Goal: Information Seeking & Learning: Learn about a topic

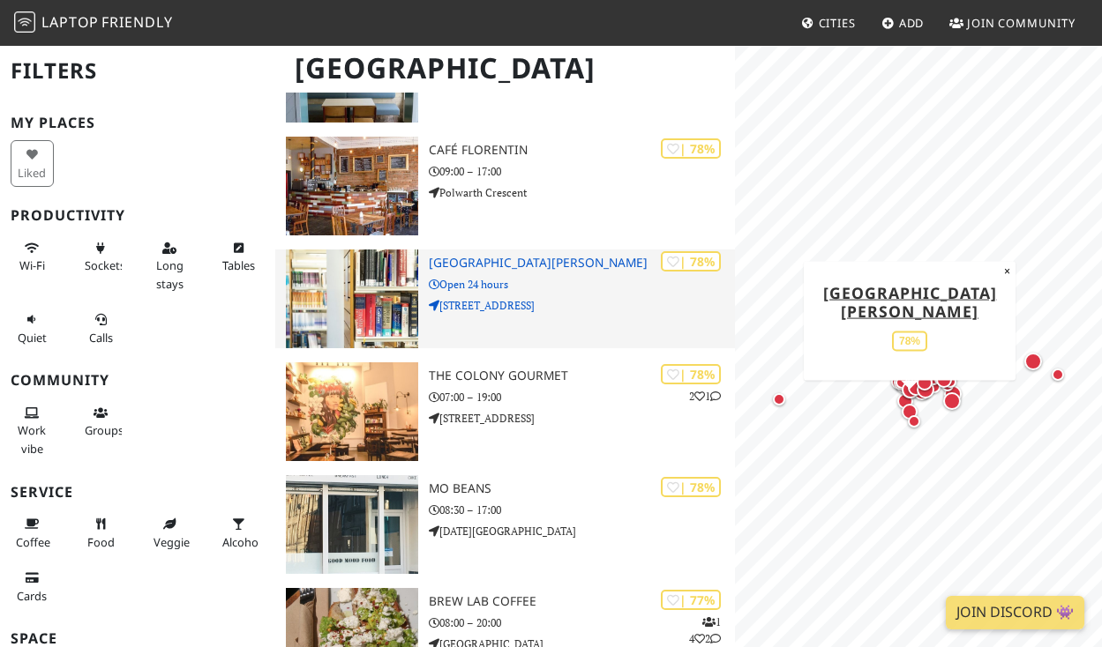
scroll to position [1690, 0]
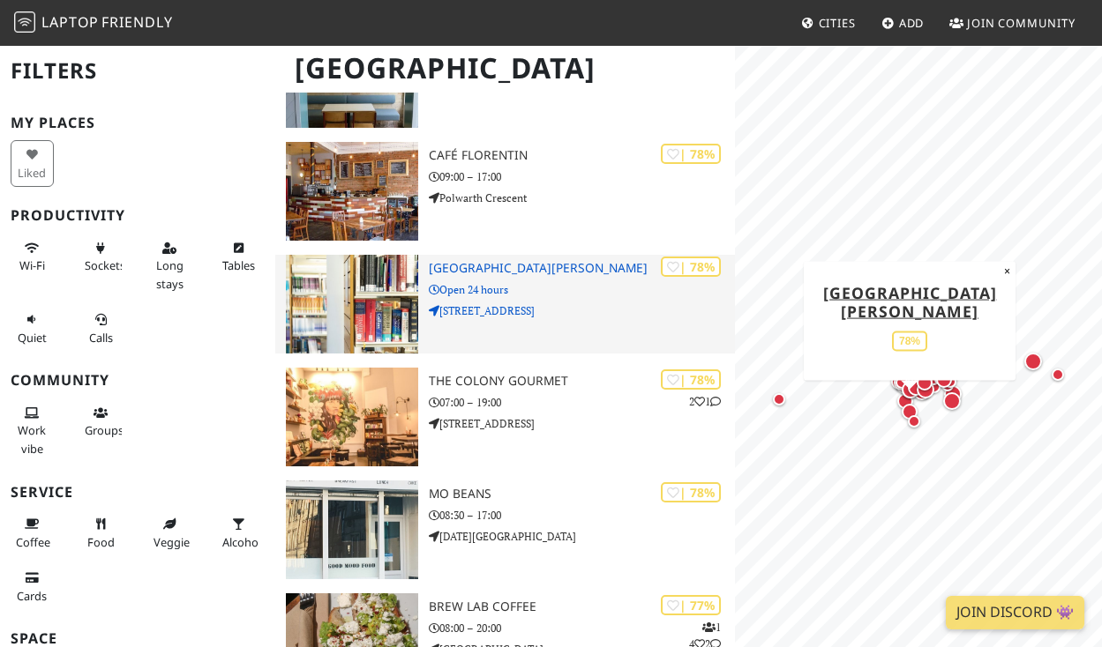
click at [605, 315] on p "[STREET_ADDRESS]" at bounding box center [582, 311] width 306 height 17
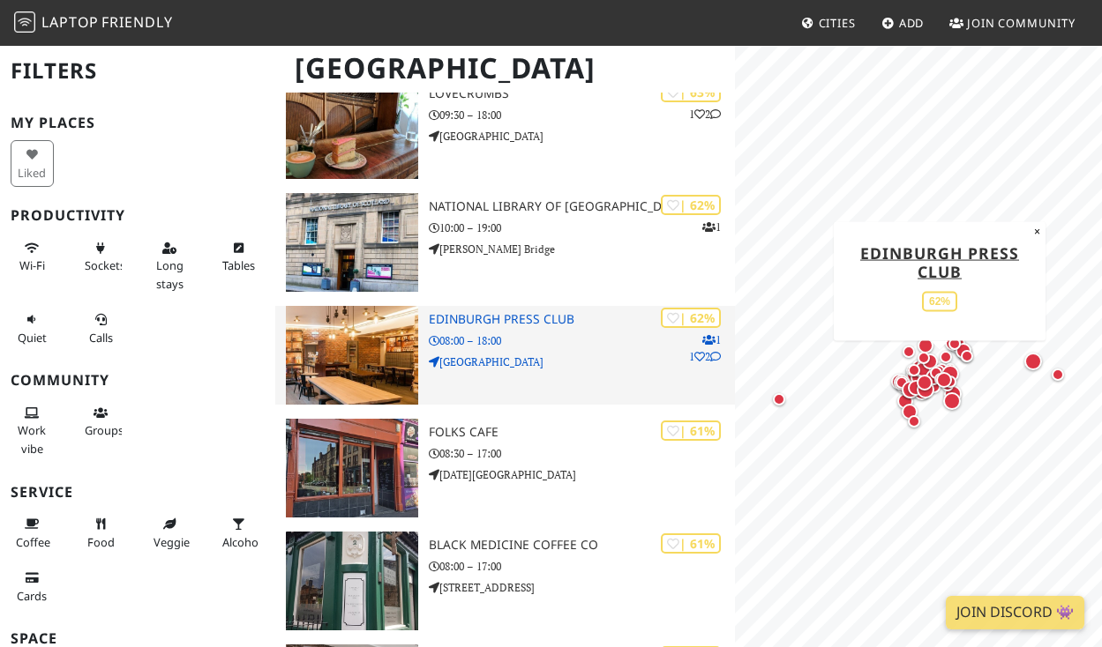
scroll to position [3531, 0]
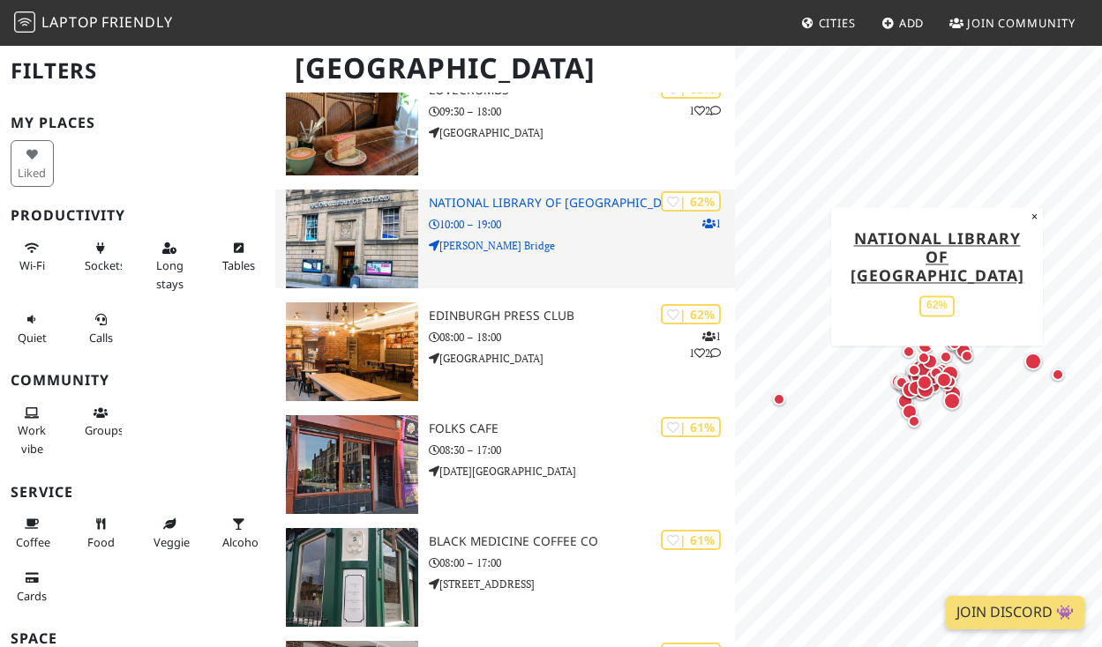
click at [557, 243] on p "[PERSON_NAME] Bridge" at bounding box center [582, 245] width 306 height 17
